Goal: Participate in discussion

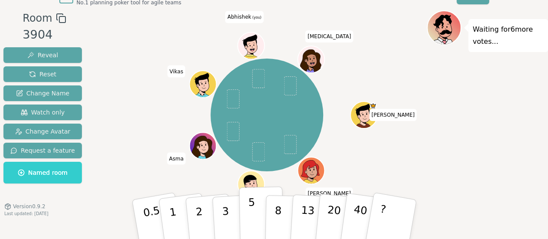
scroll to position [27, 0]
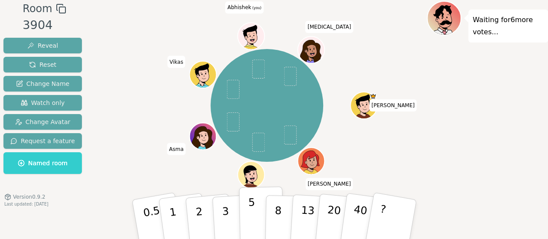
click at [251, 203] on button "5" at bounding box center [261, 219] width 45 height 66
click at [250, 206] on p "5" at bounding box center [251, 219] width 7 height 47
click at [252, 202] on p "5" at bounding box center [251, 219] width 7 height 47
click at [252, 214] on p "5" at bounding box center [251, 219] width 7 height 47
click at [546, 157] on div "Waiting for 6 more votes..." at bounding box center [487, 120] width 121 height 238
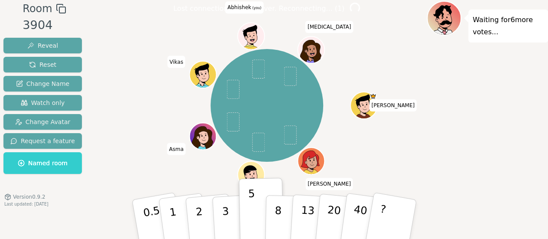
click at [472, 153] on div "Waiting for 6 more votes..." at bounding box center [487, 120] width 121 height 238
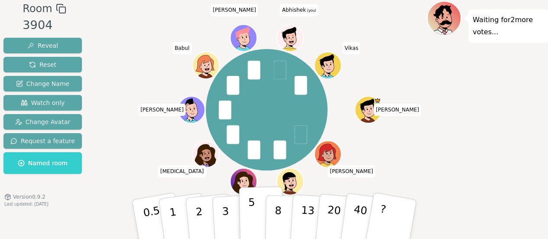
click at [250, 202] on p "5" at bounding box center [251, 219] width 7 height 47
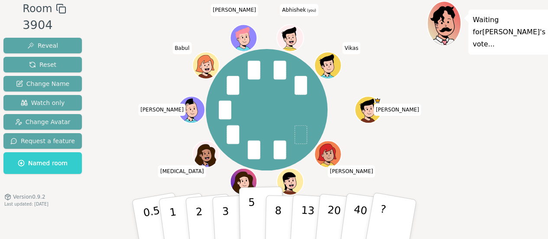
click at [253, 214] on p "5" at bounding box center [251, 219] width 7 height 47
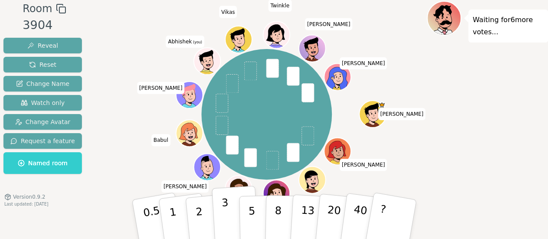
click at [225, 210] on p "3" at bounding box center [226, 219] width 10 height 47
click at [226, 214] on p "3" at bounding box center [226, 219] width 10 height 47
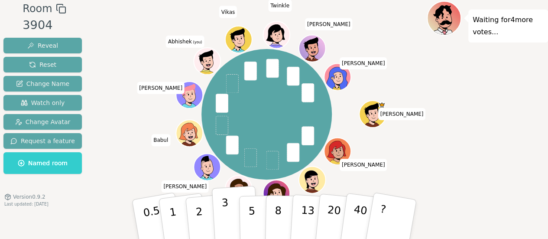
click at [224, 215] on p "3" at bounding box center [226, 219] width 10 height 47
click at [492, 151] on div "Waiting for 3 more votes..." at bounding box center [487, 120] width 121 height 238
